Goal: Information Seeking & Learning: Find specific fact

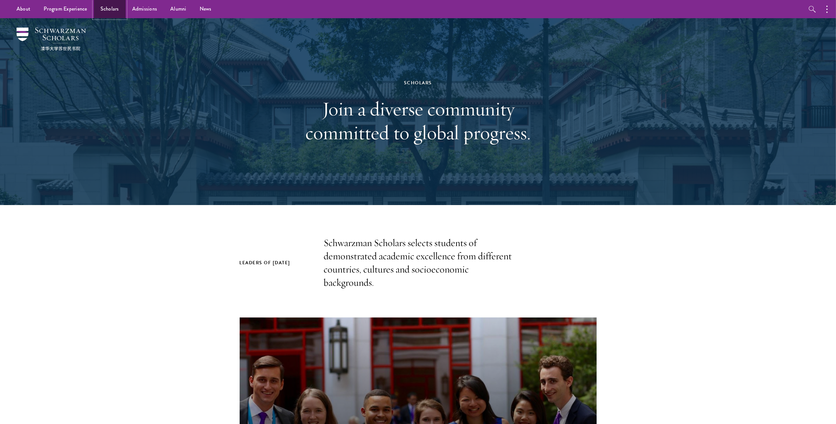
click at [102, 9] on link "Scholars" at bounding box center [110, 9] width 32 height 18
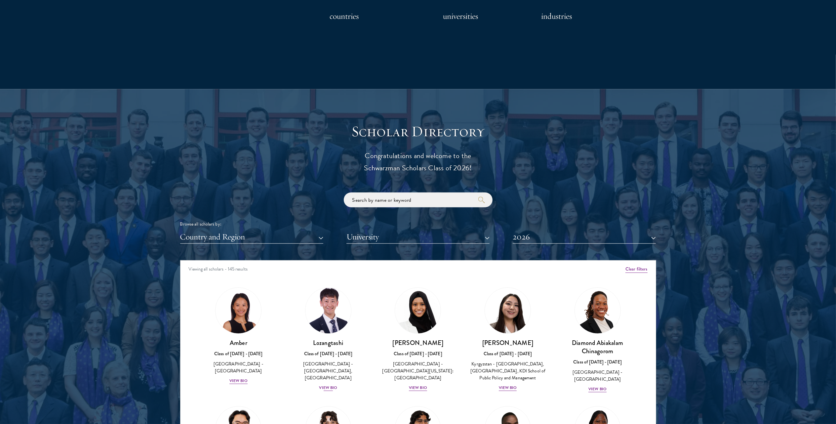
scroll to position [705, 0]
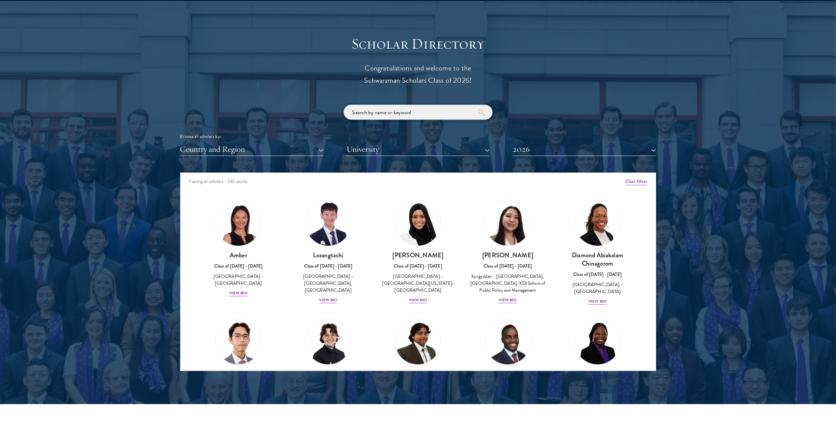
click at [385, 107] on input "search" at bounding box center [418, 112] width 149 height 15
type input "sophia"
click button "submit" at bounding box center [0, 0] width 0 height 0
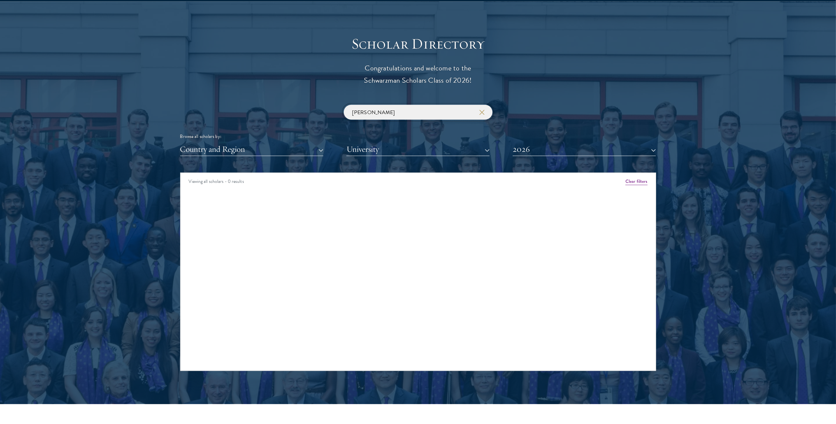
click at [352, 112] on input "sophia" at bounding box center [418, 112] width 149 height 15
type input "anigbo"
click at [248, 231] on img at bounding box center [238, 223] width 50 height 50
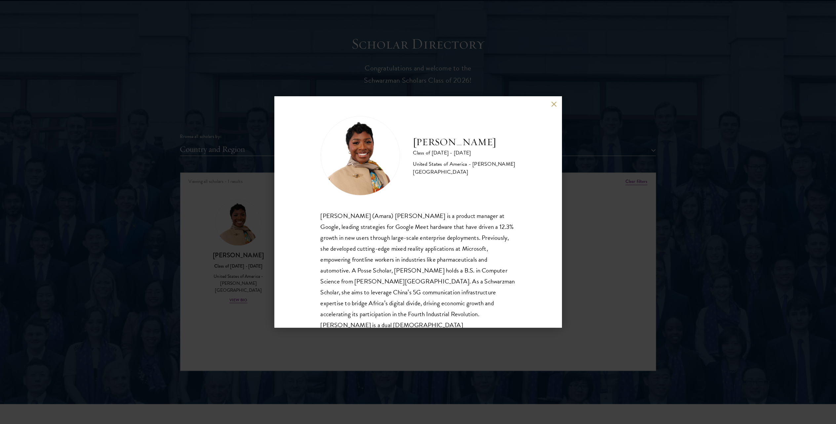
click at [552, 103] on button at bounding box center [555, 104] width 6 height 6
